Goal: Use online tool/utility: Utilize a website feature to perform a specific function

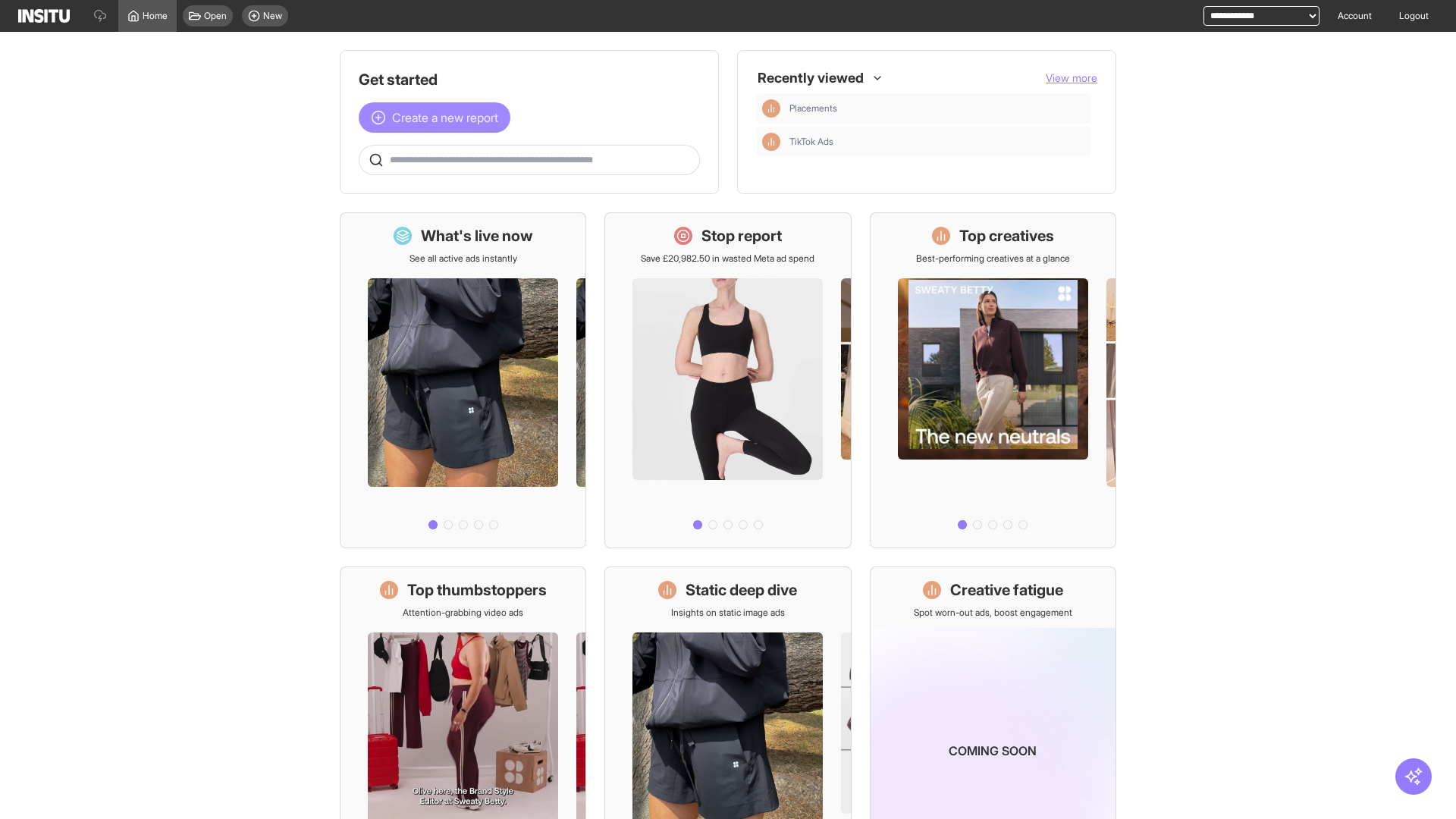
click at [438, 117] on span "Create a new report" at bounding box center [444, 117] width 106 height 18
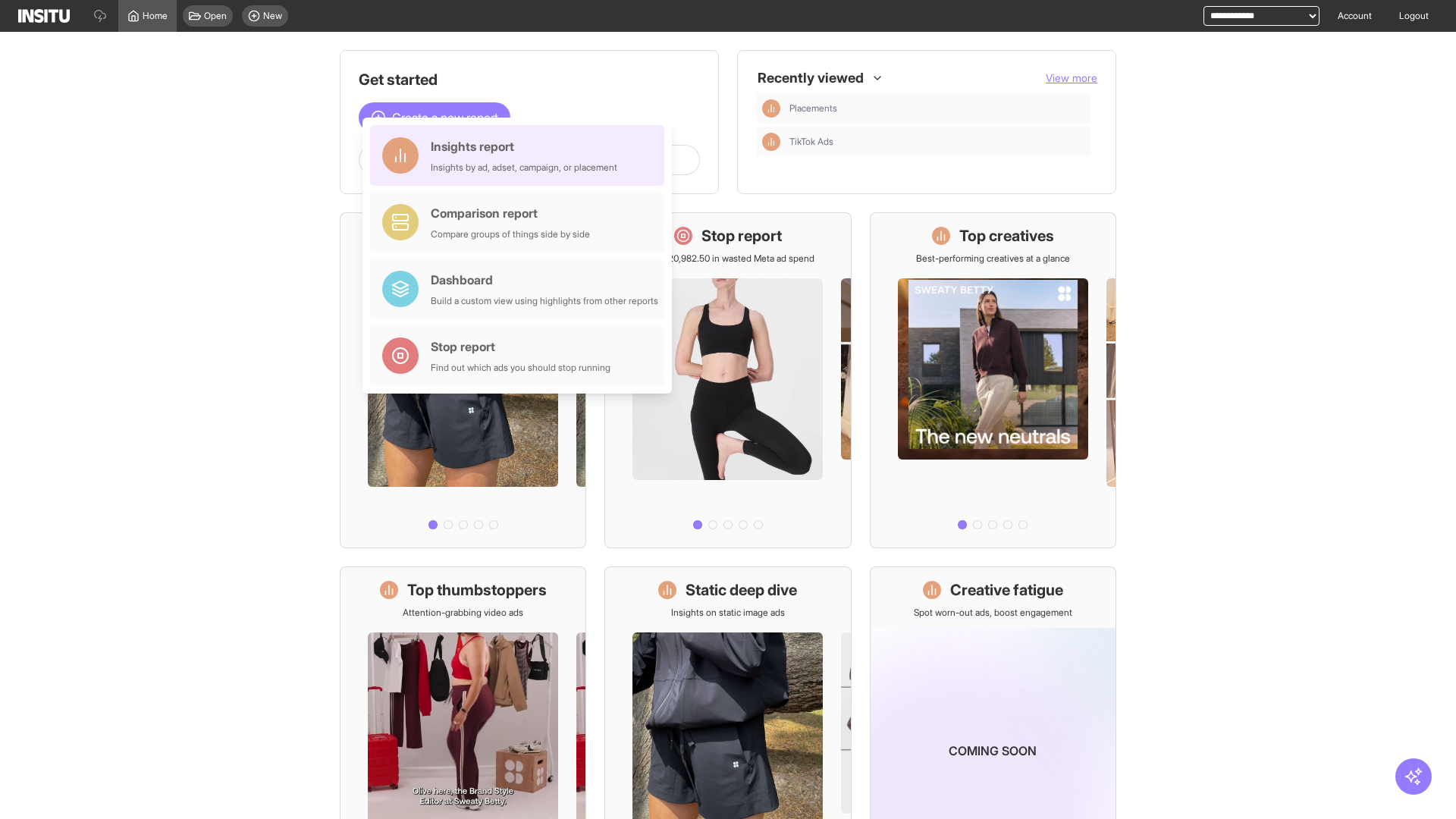
click at [521, 155] on div "Insights report Insights by ad, adset, campaign, or placement" at bounding box center [523, 155] width 187 height 37
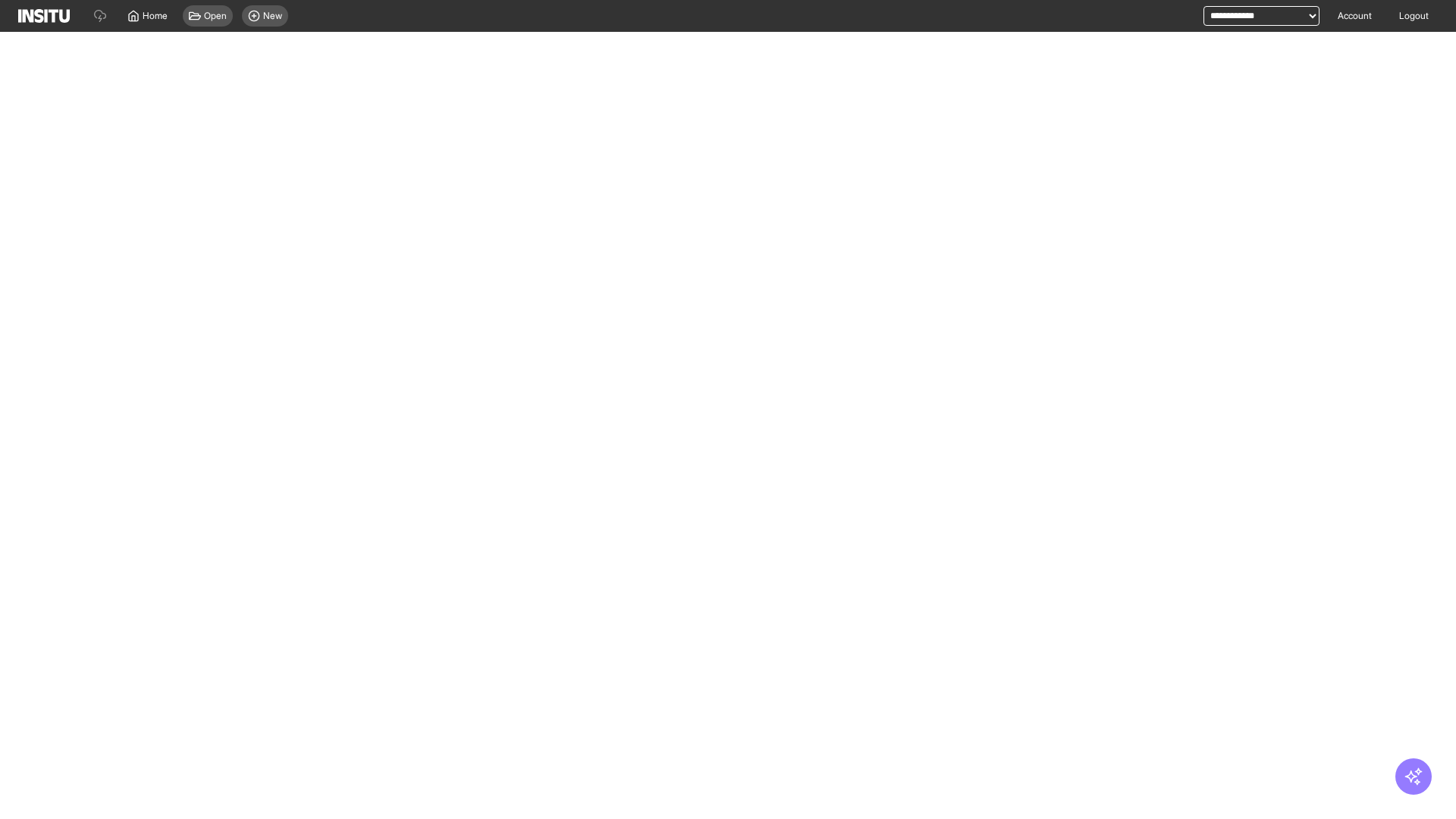
select select "**"
